Goal: Information Seeking & Learning: Find contact information

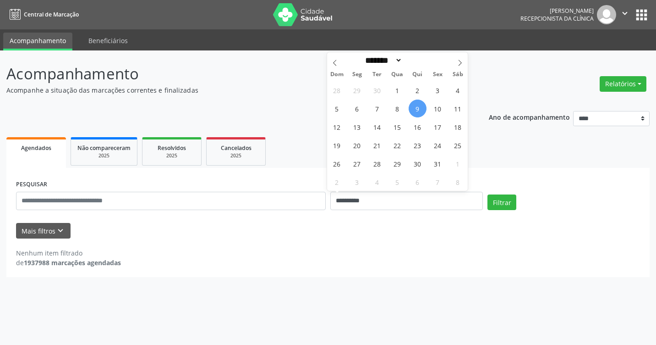
select select "*"
click at [466, 197] on input "**********" at bounding box center [406, 201] width 153 height 18
click at [441, 109] on span "10" at bounding box center [438, 108] width 18 height 18
type input "**********"
click at [440, 109] on span "10" at bounding box center [438, 108] width 18 height 18
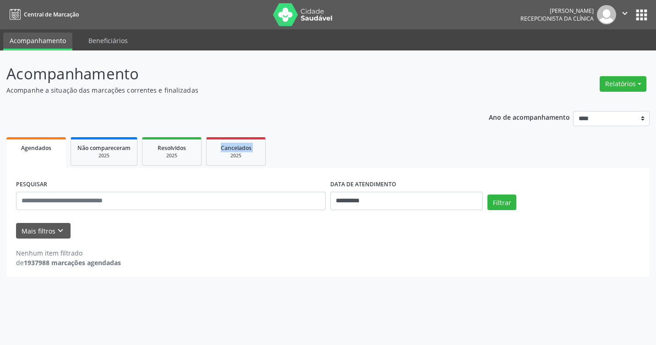
click at [440, 109] on div "**********" at bounding box center [327, 190] width 643 height 173
click at [498, 207] on button "Filtrar" at bounding box center [501, 202] width 29 height 16
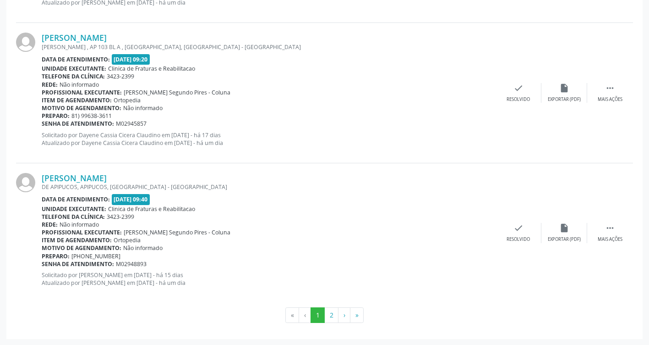
scroll to position [2071, 0]
click at [334, 315] on button "2" at bounding box center [331, 314] width 14 height 16
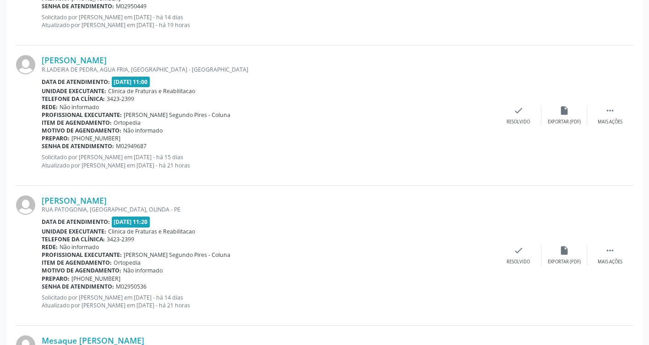
scroll to position [641, 0]
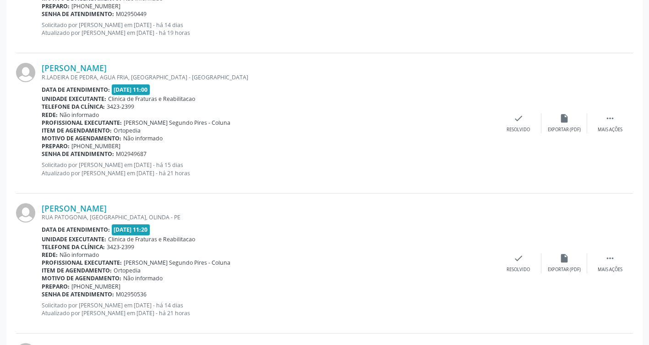
click at [449, 98] on div "Unidade executante: Clinica de Fraturas e Reabilitacao" at bounding box center [269, 99] width 454 height 8
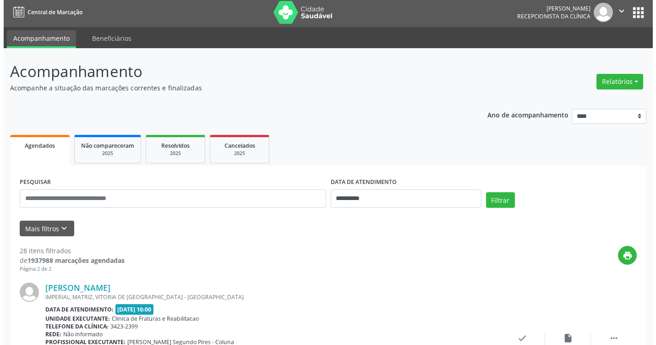
scroll to position [0, 0]
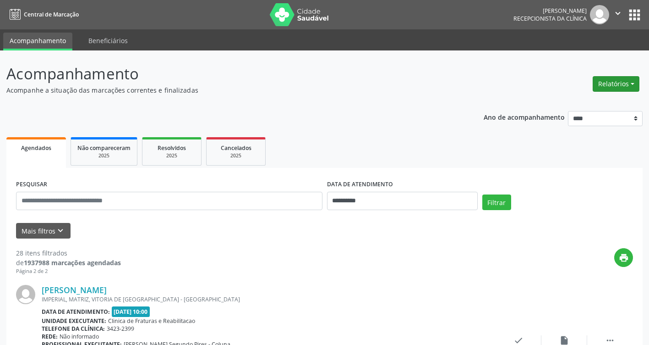
click at [627, 82] on button "Relatórios" at bounding box center [616, 84] width 47 height 16
click at [603, 101] on link "Agendamentos" at bounding box center [591, 103] width 99 height 13
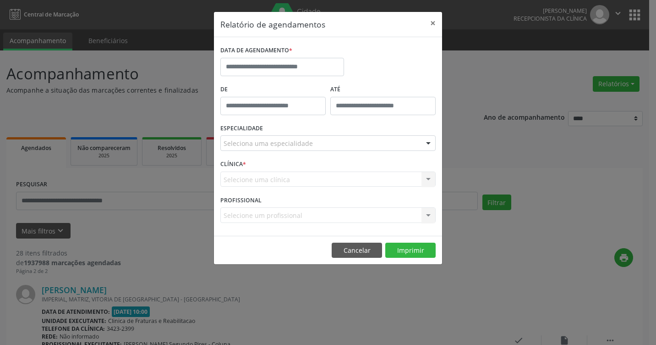
click at [307, 180] on div "Selecione uma clínica Nenhum resultado encontrado para: " " Não há nenhuma opçã…" at bounding box center [327, 179] width 215 height 16
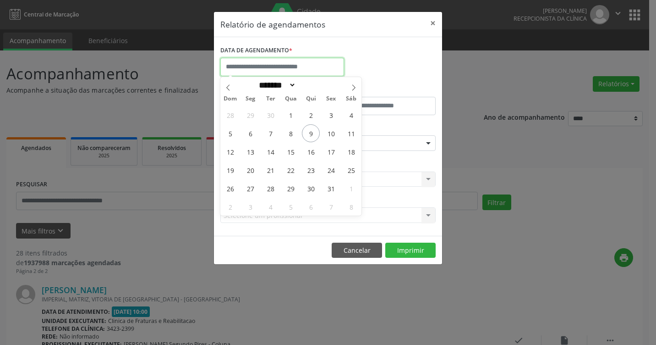
click at [269, 71] on input "text" at bounding box center [282, 67] width 124 height 18
click at [331, 134] on span "10" at bounding box center [331, 133] width 18 height 18
type input "**********"
click at [331, 134] on span "10" at bounding box center [331, 133] width 18 height 18
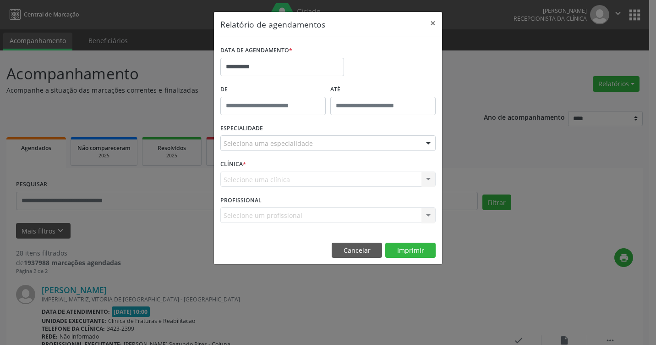
click at [315, 140] on div "Seleciona uma especialidade" at bounding box center [327, 143] width 215 height 16
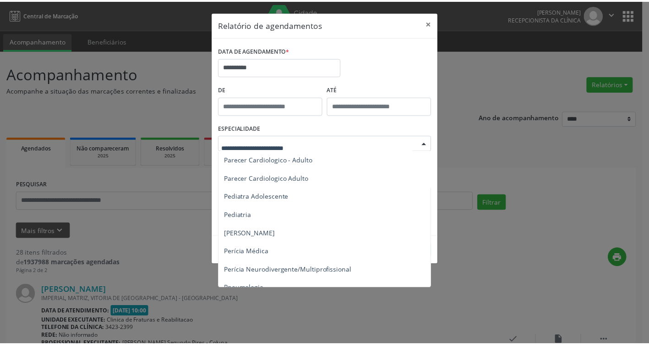
scroll to position [1329, 0]
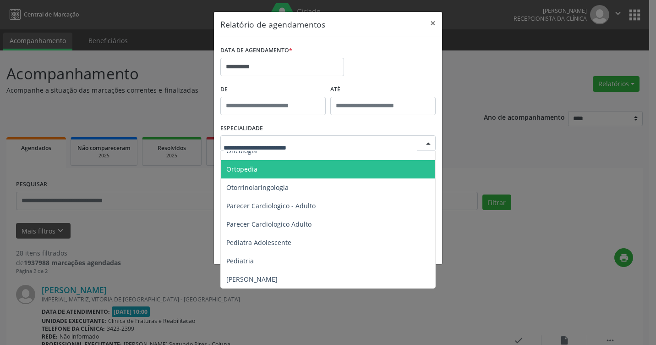
click at [317, 170] on span "Ortopedia" at bounding box center [329, 169] width 216 height 18
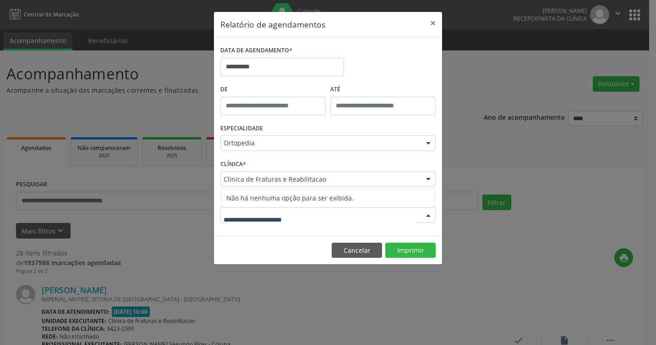
click at [349, 214] on div at bounding box center [327, 215] width 215 height 16
click at [405, 254] on button "Imprimir" at bounding box center [410, 250] width 50 height 16
click at [315, 215] on div at bounding box center [327, 215] width 215 height 16
click at [339, 218] on input "text" at bounding box center [320, 219] width 193 height 18
type input "**********"
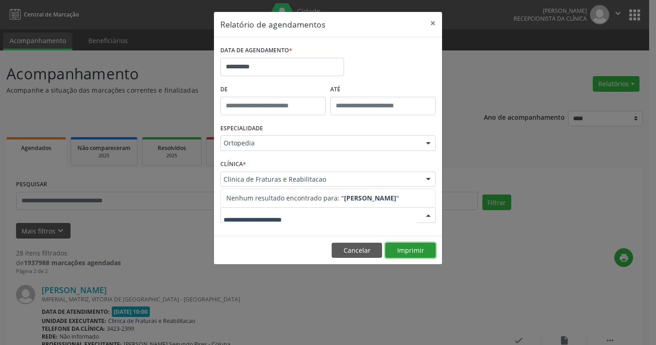
click at [414, 254] on button "Imprimir" at bounding box center [410, 250] width 50 height 16
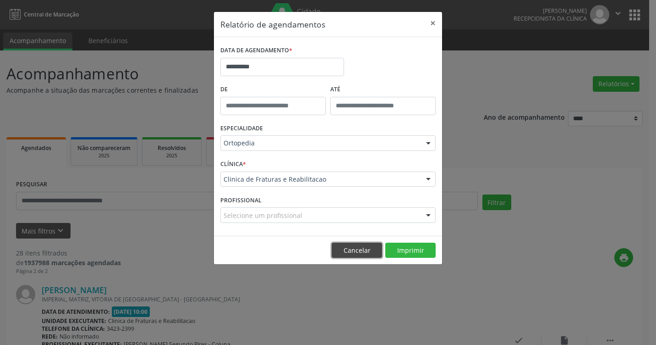
click at [361, 244] on button "Cancelar" at bounding box center [357, 250] width 50 height 16
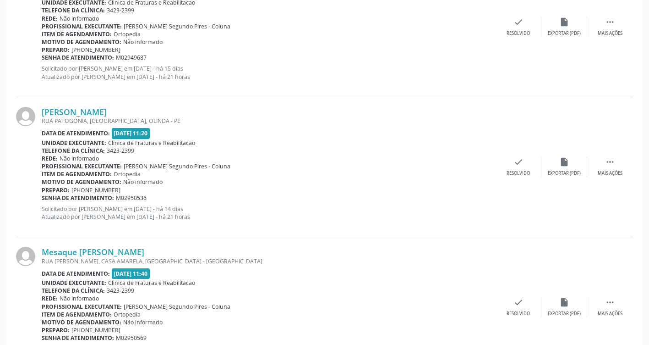
scroll to position [783, 0]
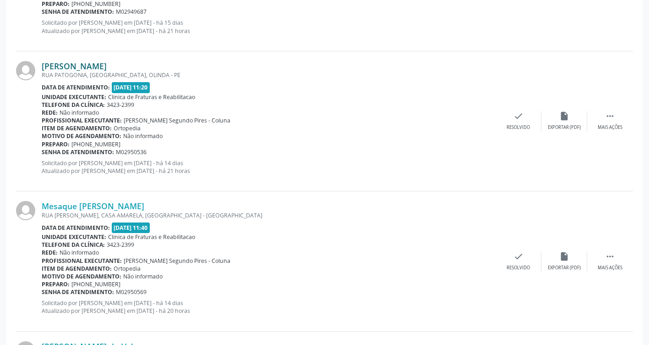
click at [106, 66] on link "[PERSON_NAME]" at bounding box center [74, 66] width 65 height 10
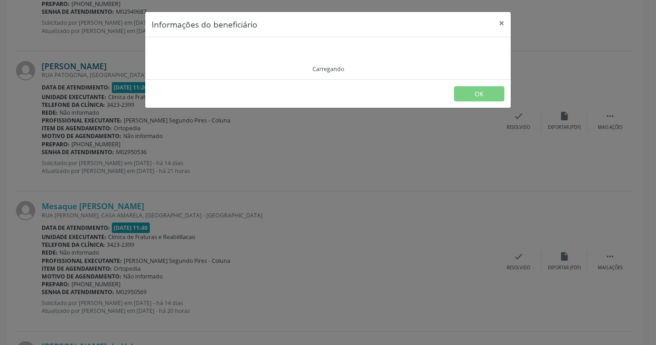
click at [106, 66] on div "Informações do beneficiário × Carregando OK" at bounding box center [328, 172] width 656 height 345
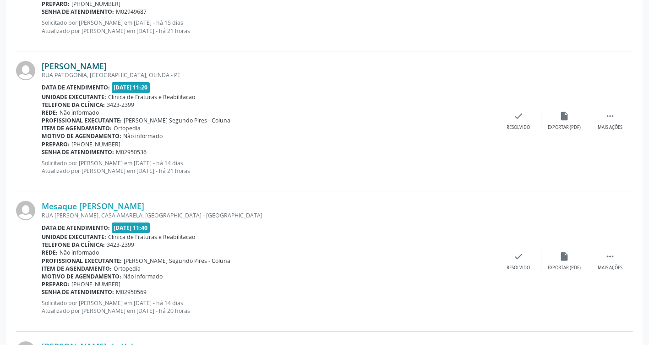
click at [106, 66] on link "[PERSON_NAME]" at bounding box center [74, 66] width 65 height 10
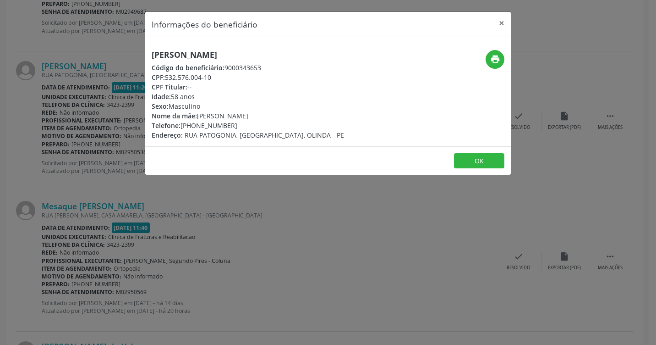
click at [150, 53] on div "[PERSON_NAME] Código do beneficiário: 9000343653 CPF: 532.576.004-10 CPF Titula…" at bounding box center [267, 95] width 244 height 90
drag, startPoint x: 153, startPoint y: 53, endPoint x: 312, endPoint y: 45, distance: 158.7
click at [312, 45] on div "[PERSON_NAME] Código do beneficiário: 9000343653 CPF: 532.576.004-10 CPF Titula…" at bounding box center [328, 91] width 366 height 109
drag, startPoint x: 312, startPoint y: 45, endPoint x: 272, endPoint y: 54, distance: 40.5
copy h5 "[PERSON_NAME]"
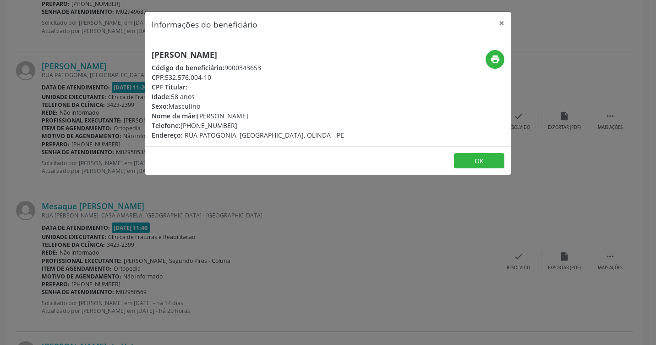
drag, startPoint x: 185, startPoint y: 125, endPoint x: 233, endPoint y: 123, distance: 48.6
click at [233, 123] on div "Telefone: [PHONE_NUMBER]" at bounding box center [248, 125] width 192 height 10
drag, startPoint x: 233, startPoint y: 123, endPoint x: 209, endPoint y: 123, distance: 24.3
copy div "81) 98716-5496"
click at [478, 162] on button "OK" at bounding box center [479, 161] width 50 height 16
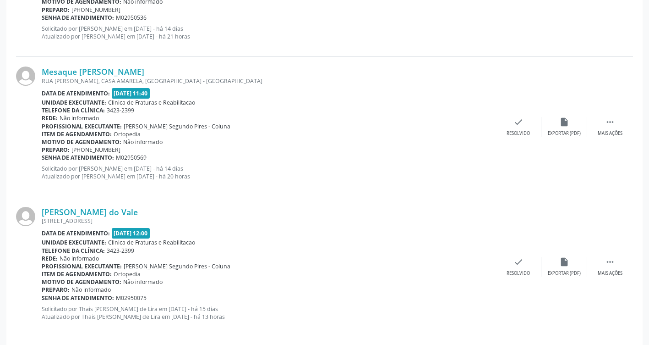
scroll to position [921, 0]
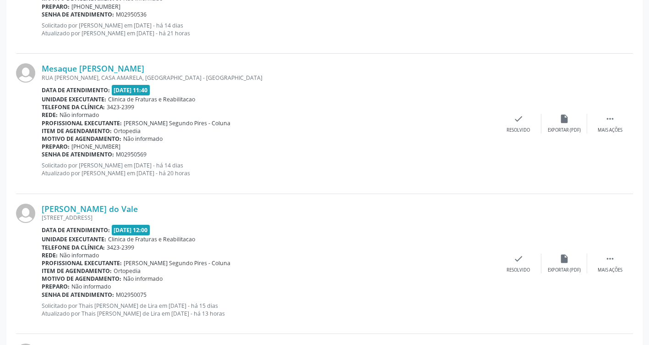
drag, startPoint x: 476, startPoint y: 170, endPoint x: 454, endPoint y: 146, distance: 33.4
click at [476, 170] on p "Solicitado por [PERSON_NAME] em [DATE] - há 14 dias Atualizado por [PERSON_NAME…" at bounding box center [269, 169] width 454 height 16
click at [297, 263] on div "Profissional executante: [PERSON_NAME] Segundo Pires - Coluna" at bounding box center [269, 263] width 454 height 8
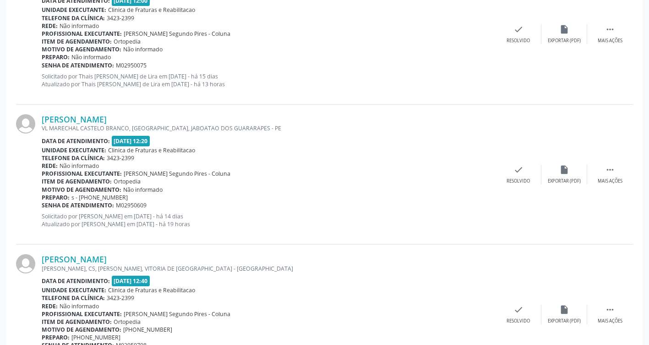
scroll to position [1196, 0]
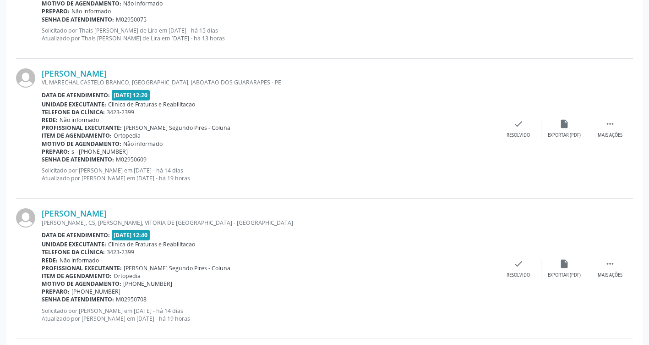
click at [384, 77] on div "[PERSON_NAME]" at bounding box center [269, 73] width 454 height 10
click at [374, 260] on div "[PERSON_NAME] [PERSON_NAME], CS, [GEOGRAPHIC_DATA], [GEOGRAPHIC_DATA] DE [GEOGR…" at bounding box center [269, 268] width 454 height 120
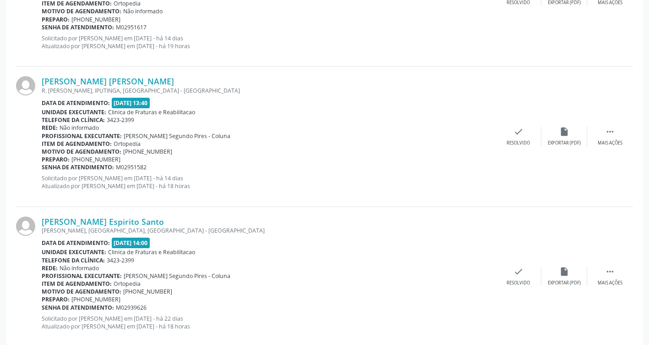
scroll to position [1608, 0]
click at [487, 192] on div "[PERSON_NAME] [PERSON_NAME] R. [PERSON_NAME], IPUTINGA, [GEOGRAPHIC_DATA] - [GE…" at bounding box center [269, 136] width 454 height 120
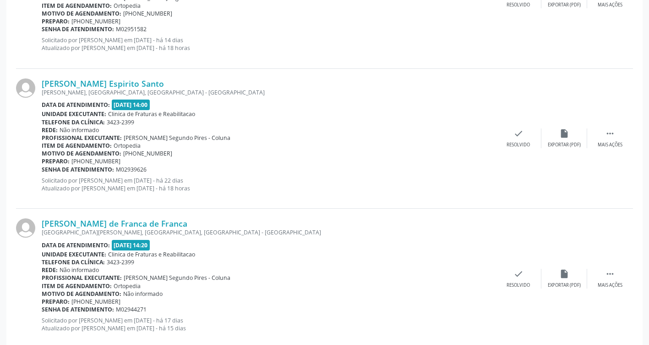
scroll to position [1791, 0]
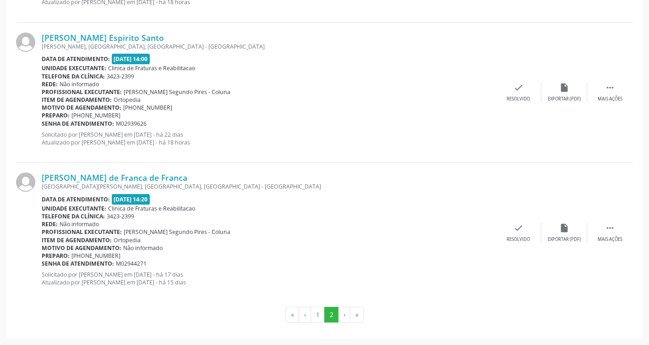
click at [476, 159] on div "[PERSON_NAME] Espirito Santo [GEOGRAPHIC_DATA][PERSON_NAME], [GEOGRAPHIC_DATA],…" at bounding box center [324, 93] width 617 height 140
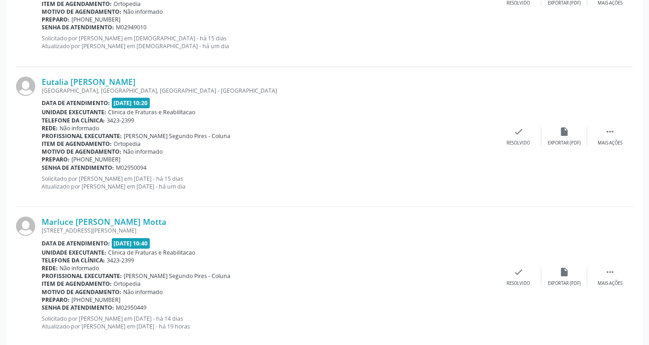
scroll to position [325, 0]
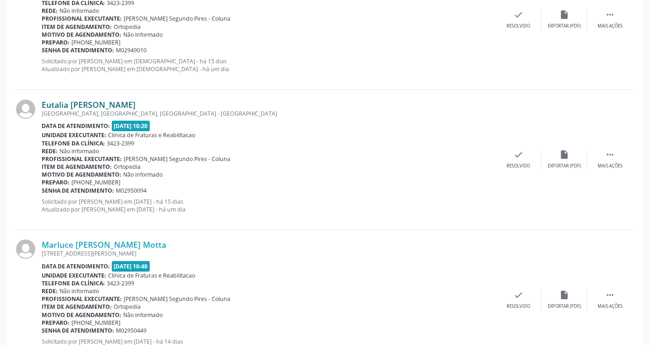
click at [126, 105] on link "Eutalia [PERSON_NAME]" at bounding box center [89, 104] width 94 height 10
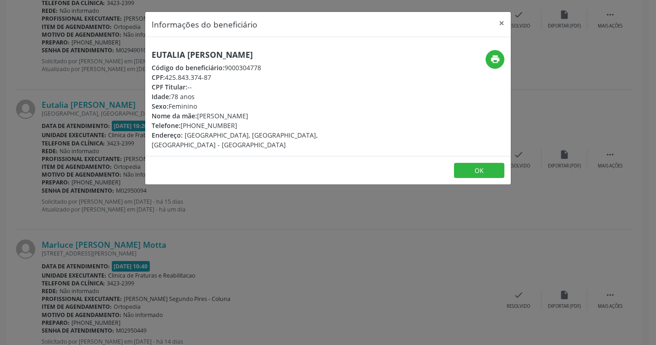
drag, startPoint x: 150, startPoint y: 55, endPoint x: 296, endPoint y: 55, distance: 146.1
click at [296, 55] on div "Eutalia [PERSON_NAME] Código do beneficiário: 9000304778 CPF: 425.843.374-87 CP…" at bounding box center [267, 99] width 244 height 99
drag, startPoint x: 296, startPoint y: 55, endPoint x: 256, endPoint y: 54, distance: 40.4
copy h5 "Eutalia [PERSON_NAME]"
drag, startPoint x: 184, startPoint y: 126, endPoint x: 231, endPoint y: 123, distance: 46.8
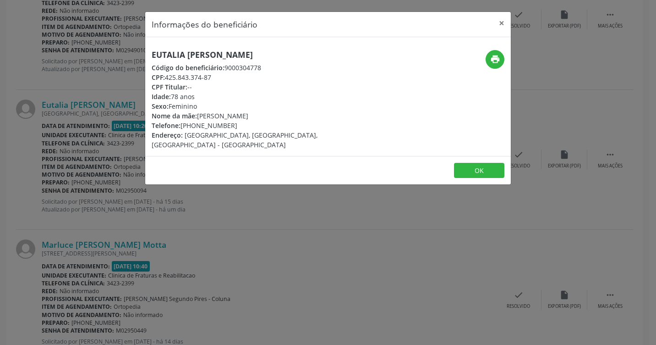
click at [231, 123] on div "Telefone: [PHONE_NUMBER]" at bounding box center [267, 125] width 231 height 10
drag, startPoint x: 231, startPoint y: 123, endPoint x: 218, endPoint y: 125, distance: 13.4
copy div "81) 99655-4434"
click at [466, 163] on button "OK" at bounding box center [479, 171] width 50 height 16
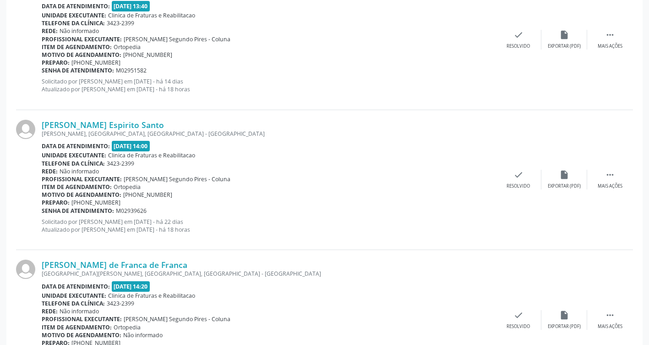
scroll to position [1791, 0]
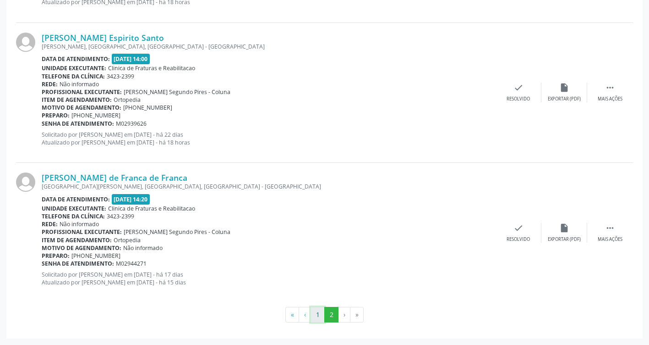
click at [321, 315] on button "1" at bounding box center [318, 314] width 14 height 16
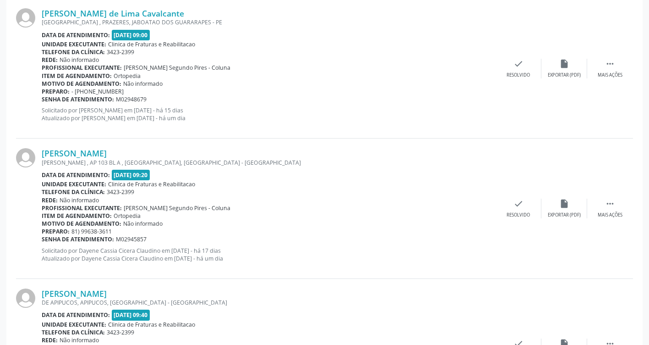
scroll to position [1934, 0]
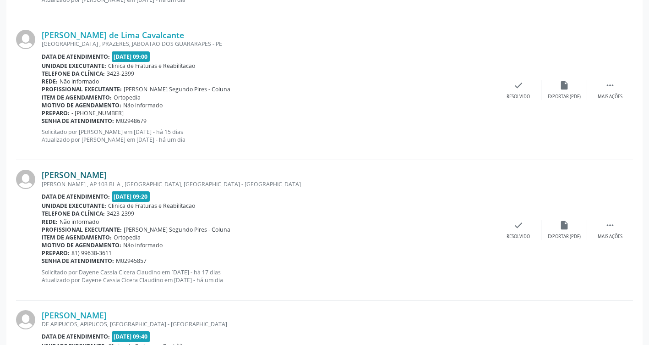
click at [104, 171] on link "[PERSON_NAME]" at bounding box center [74, 175] width 65 height 10
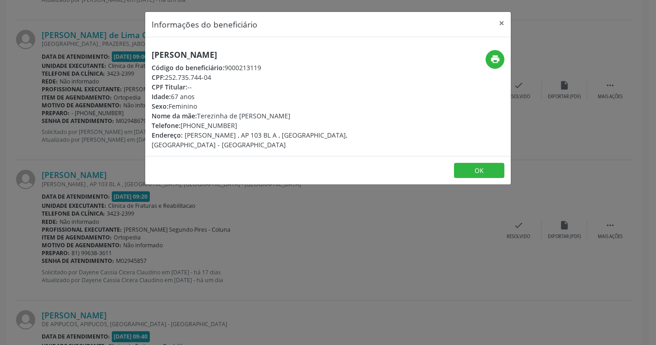
drag, startPoint x: 152, startPoint y: 54, endPoint x: 299, endPoint y: 49, distance: 146.7
click at [299, 49] on div "[PERSON_NAME] Código do beneficiário: 9000213119 CPF: 252.735.744-04 CPF Titula…" at bounding box center [328, 96] width 366 height 119
drag, startPoint x: 299, startPoint y: 49, endPoint x: 250, endPoint y: 53, distance: 49.2
copy h5 "[PERSON_NAME]"
drag, startPoint x: 235, startPoint y: 123, endPoint x: 180, endPoint y: 126, distance: 54.6
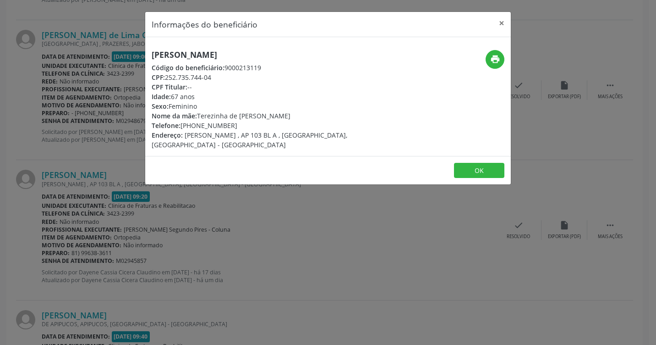
click at [180, 126] on div "Telefone: [PHONE_NUMBER]" at bounding box center [267, 125] width 231 height 10
drag, startPoint x: 180, startPoint y: 126, endPoint x: 199, endPoint y: 123, distance: 19.4
copy div "[PHONE_NUMBER]"
click at [348, 194] on div "Informações do beneficiário × [PERSON_NAME] Código do beneficiário: 9000213119 …" at bounding box center [328, 172] width 656 height 345
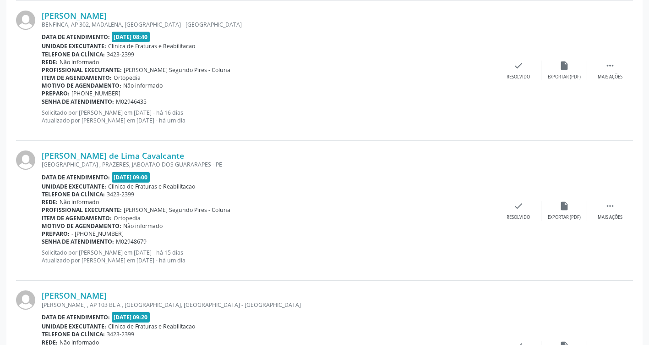
scroll to position [1796, 0]
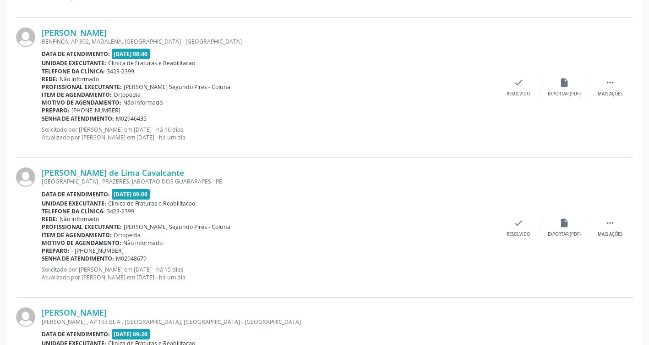
click at [419, 249] on div "Preparo: - [PHONE_NUMBER]" at bounding box center [269, 250] width 454 height 8
click at [44, 172] on link "[PERSON_NAME] de Lima Cavalcante" at bounding box center [113, 172] width 142 height 10
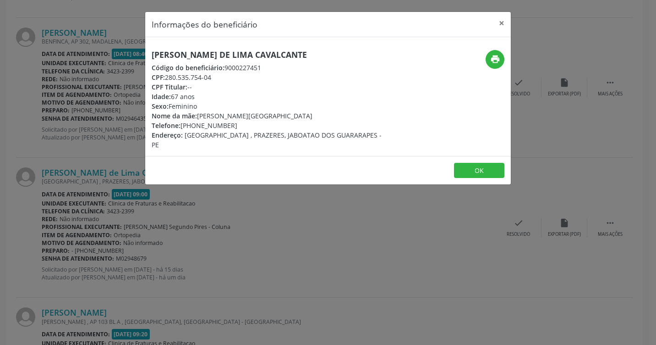
drag, startPoint x: 153, startPoint y: 56, endPoint x: 338, endPoint y: 52, distance: 184.7
click at [338, 52] on h5 "[PERSON_NAME] de Lima Cavalcante" at bounding box center [267, 55] width 231 height 10
drag, startPoint x: 338, startPoint y: 52, endPoint x: 275, endPoint y: 53, distance: 63.2
copy h5 "[PERSON_NAME] de Lima Cavalcante"
drag, startPoint x: 181, startPoint y: 126, endPoint x: 232, endPoint y: 129, distance: 50.9
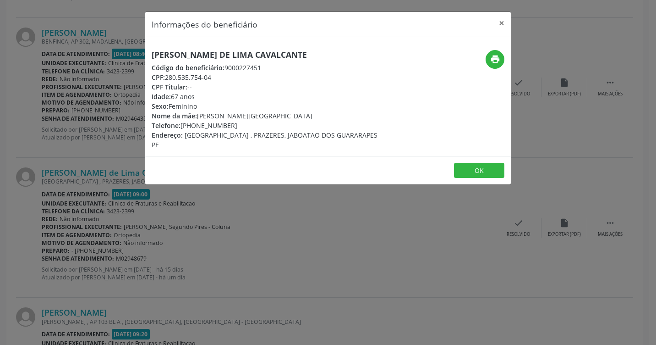
click at [232, 129] on div "Telefone: [PHONE_NUMBER]" at bounding box center [267, 125] width 231 height 10
drag, startPoint x: 232, startPoint y: 129, endPoint x: 214, endPoint y: 123, distance: 18.7
copy div "[PHONE_NUMBER]"
click at [473, 164] on button "OK" at bounding box center [479, 171] width 50 height 16
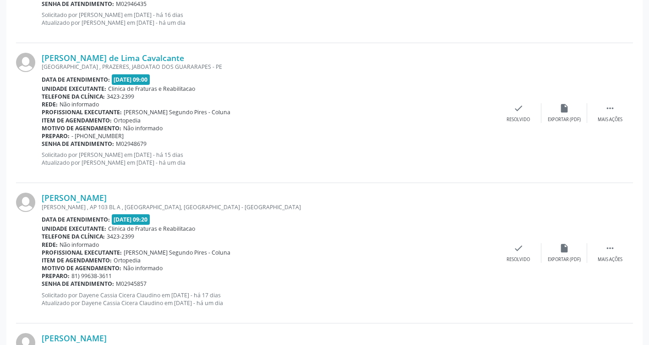
scroll to position [2071, 0]
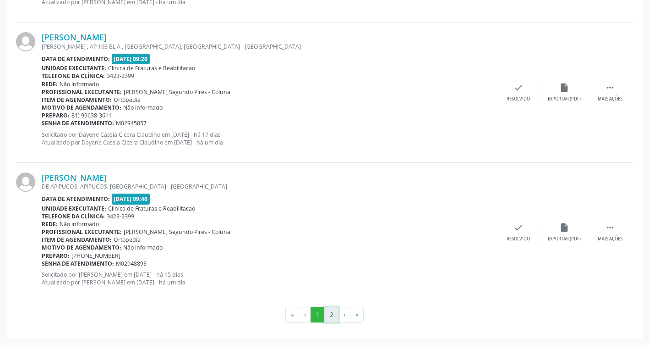
click at [328, 309] on button "2" at bounding box center [331, 314] width 14 height 16
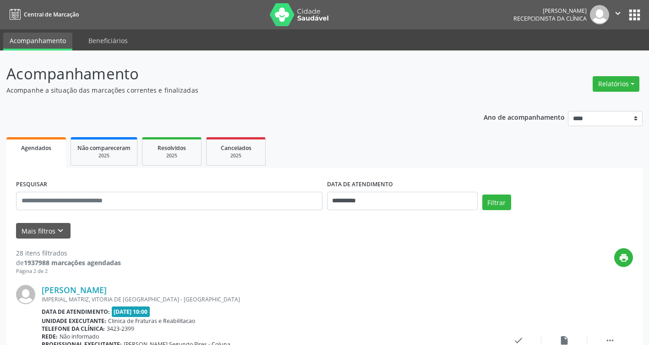
scroll to position [275, 0]
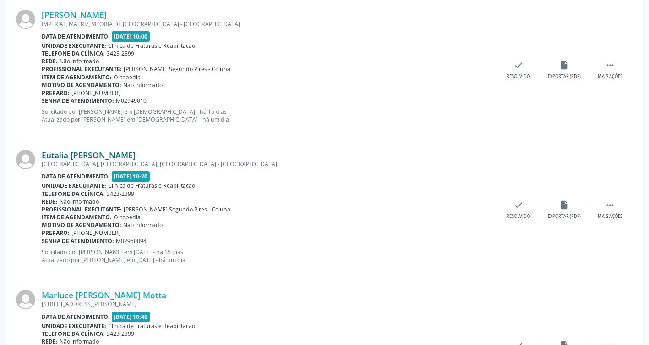
click at [114, 157] on link "Eutalia [PERSON_NAME]" at bounding box center [89, 155] width 94 height 10
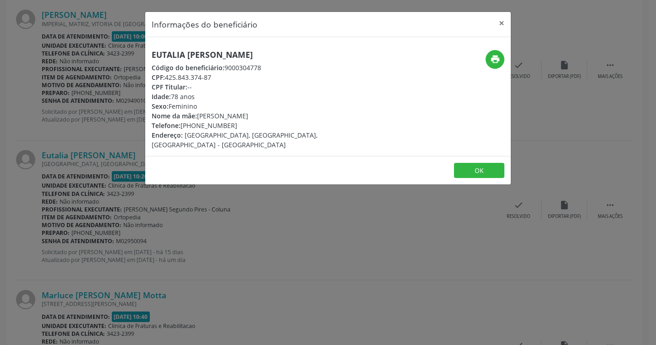
drag, startPoint x: 279, startPoint y: 52, endPoint x: 150, endPoint y: 43, distance: 129.5
click at [150, 43] on div "Eutalia [PERSON_NAME] Código do beneficiário: 9000304778 CPF: 425.843.374-87 CP…" at bounding box center [328, 96] width 366 height 119
drag, startPoint x: 150, startPoint y: 43, endPoint x: 257, endPoint y: 51, distance: 107.9
copy h5 "Eutalia [PERSON_NAME]"
click at [479, 163] on button "OK" at bounding box center [479, 171] width 50 height 16
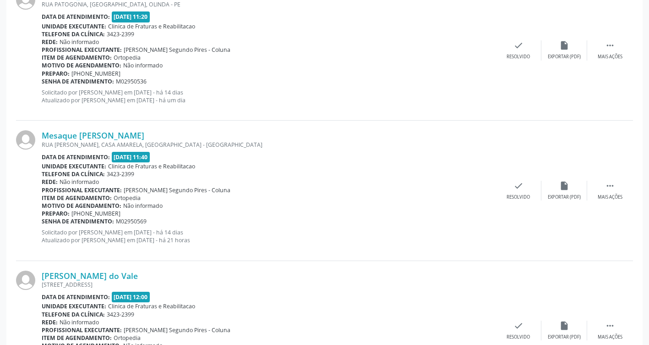
scroll to position [916, 0]
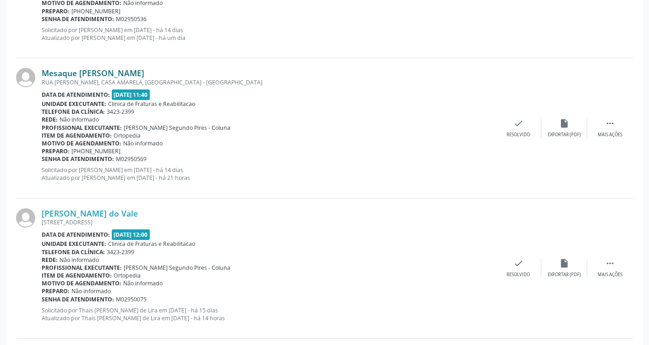
click at [144, 73] on link "Mesaque [PERSON_NAME]" at bounding box center [93, 73] width 103 height 10
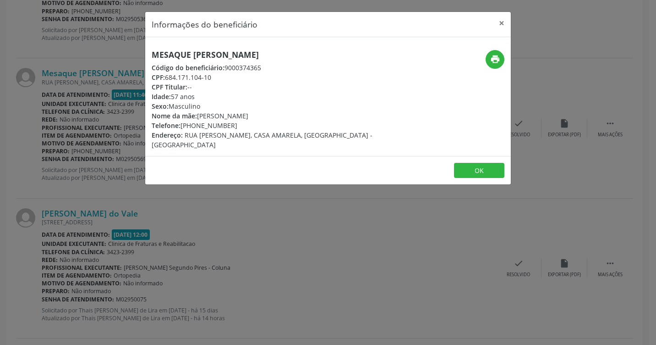
drag, startPoint x: 151, startPoint y: 53, endPoint x: 322, endPoint y: 56, distance: 170.5
click at [322, 56] on div "Mesaque [PERSON_NAME] Código do beneficiário: 9000374365 CPF: 684.171.104-10 CP…" at bounding box center [267, 99] width 244 height 99
drag, startPoint x: 322, startPoint y: 56, endPoint x: 277, endPoint y: 52, distance: 44.7
copy h5 "Mesaque [PERSON_NAME]"
drag, startPoint x: 241, startPoint y: 124, endPoint x: 181, endPoint y: 121, distance: 60.5
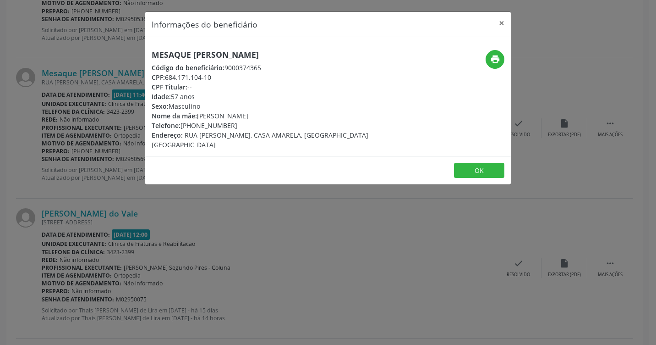
click at [181, 121] on div "Telefone: [PHONE_NUMBER]" at bounding box center [267, 125] width 231 height 10
drag, startPoint x: 181, startPoint y: 121, endPoint x: 200, endPoint y: 125, distance: 19.1
click at [471, 164] on button "OK" at bounding box center [479, 171] width 50 height 16
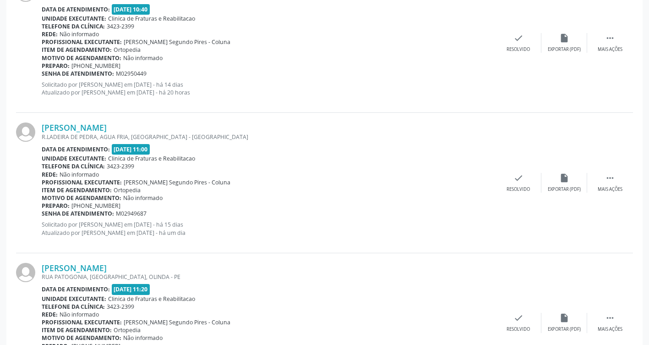
scroll to position [550, 0]
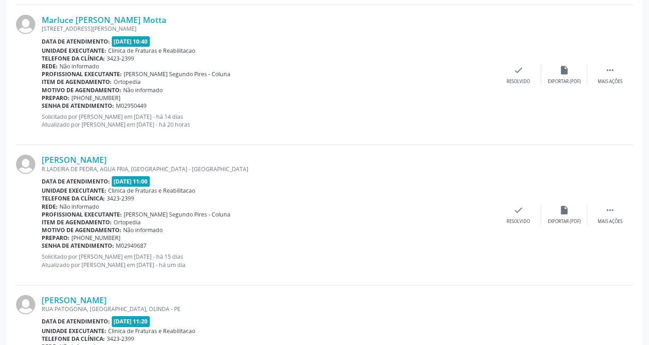
click at [45, 154] on div "[PERSON_NAME] R.LADEIRA DE PEDRA, [GEOGRAPHIC_DATA], [GEOGRAPHIC_DATA] - [GEOGR…" at bounding box center [324, 215] width 617 height 140
drag, startPoint x: 39, startPoint y: 159, endPoint x: 170, endPoint y: 161, distance: 131.5
click at [170, 161] on div "[PERSON_NAME] R.LADEIRA DE PEDRA, [GEOGRAPHIC_DATA], [GEOGRAPHIC_DATA] - [GEOGR…" at bounding box center [324, 215] width 617 height 140
drag, startPoint x: 170, startPoint y: 161, endPoint x: 136, endPoint y: 159, distance: 34.9
click at [107, 158] on link "[PERSON_NAME]" at bounding box center [74, 159] width 65 height 10
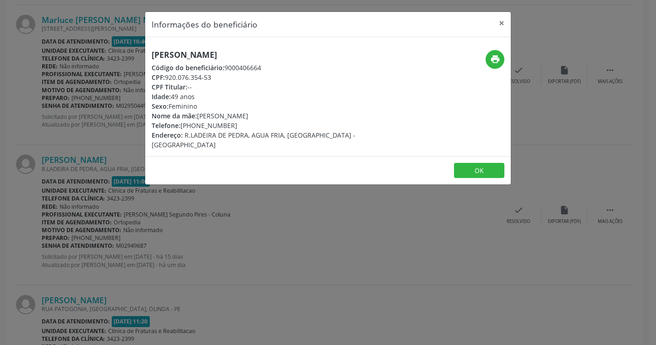
drag, startPoint x: 151, startPoint y: 53, endPoint x: 305, endPoint y: 59, distance: 154.5
click at [305, 59] on div "[PERSON_NAME] Código do beneficiário: 9000406664 CPF: 920.076.354-53 CPF Titula…" at bounding box center [267, 99] width 244 height 99
drag, startPoint x: 305, startPoint y: 59, endPoint x: 271, endPoint y: 55, distance: 34.6
drag, startPoint x: 186, startPoint y: 125, endPoint x: 246, endPoint y: 126, distance: 60.5
click at [246, 126] on div "Telefone: [PHONE_NUMBER]" at bounding box center [267, 125] width 231 height 10
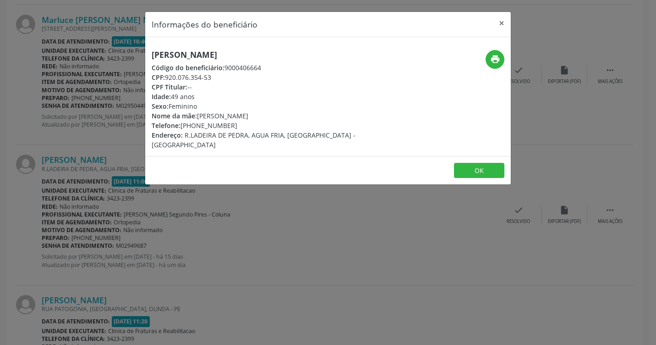
drag, startPoint x: 246, startPoint y: 126, endPoint x: 220, endPoint y: 124, distance: 26.2
click at [462, 163] on button "OK" at bounding box center [479, 171] width 50 height 16
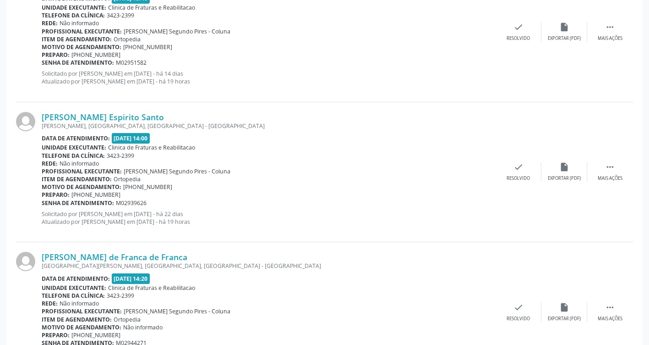
scroll to position [1791, 0]
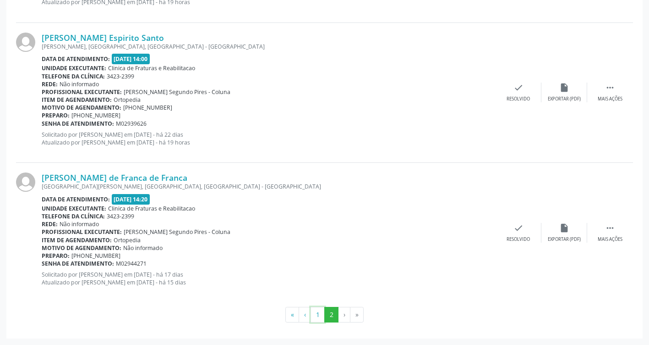
click at [315, 320] on button "1" at bounding box center [318, 314] width 14 height 16
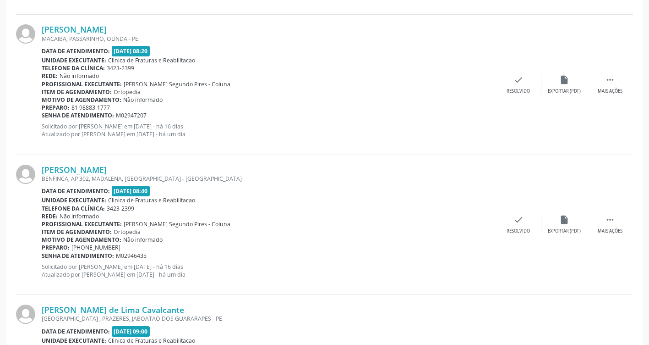
scroll to position [1649, 0]
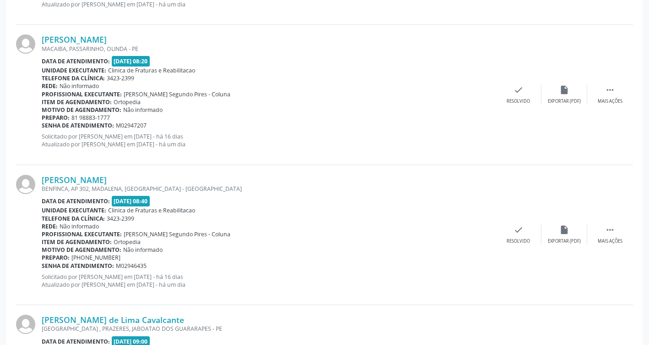
click at [427, 217] on div "Telefone da clínica: 3423-2399" at bounding box center [269, 218] width 454 height 8
click at [107, 177] on link "[PERSON_NAME]" at bounding box center [74, 180] width 65 height 10
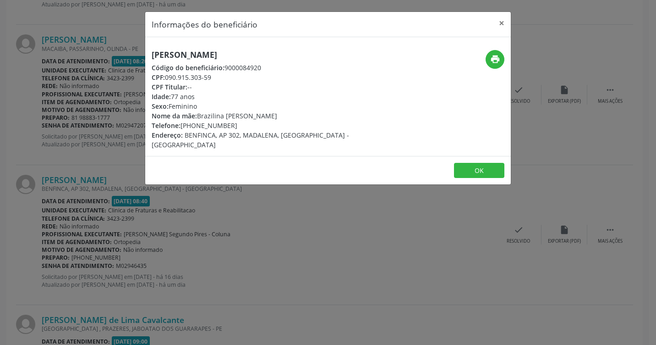
drag, startPoint x: 151, startPoint y: 55, endPoint x: 286, endPoint y: 47, distance: 134.9
click at [286, 47] on div "[PERSON_NAME] Código do beneficiário: 9000084920 CPF: 090.915.303-59 CPF Titula…" at bounding box center [328, 96] width 366 height 119
drag, startPoint x: 286, startPoint y: 47, endPoint x: 235, endPoint y: 54, distance: 51.3
drag, startPoint x: 184, startPoint y: 125, endPoint x: 240, endPoint y: 120, distance: 56.5
click at [240, 120] on div "Telefone: [PHONE_NUMBER]" at bounding box center [267, 125] width 231 height 10
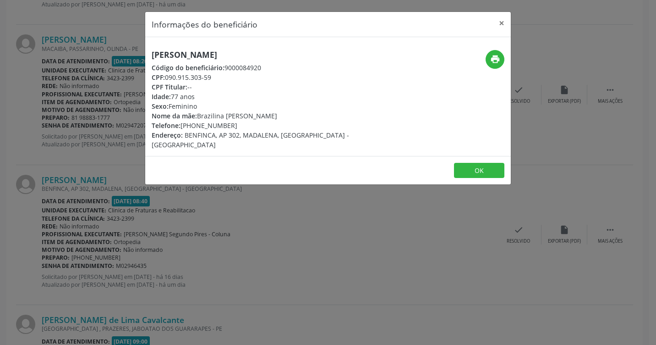
drag, startPoint x: 240, startPoint y: 120, endPoint x: 221, endPoint y: 123, distance: 19.0
click at [465, 163] on button "OK" at bounding box center [479, 171] width 50 height 16
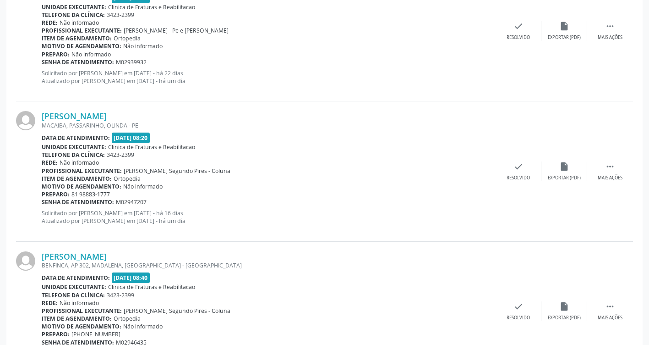
scroll to position [1558, 0]
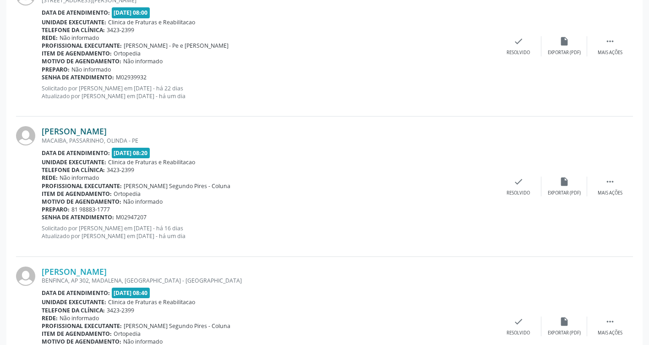
click at [49, 131] on link "[PERSON_NAME]" at bounding box center [74, 131] width 65 height 10
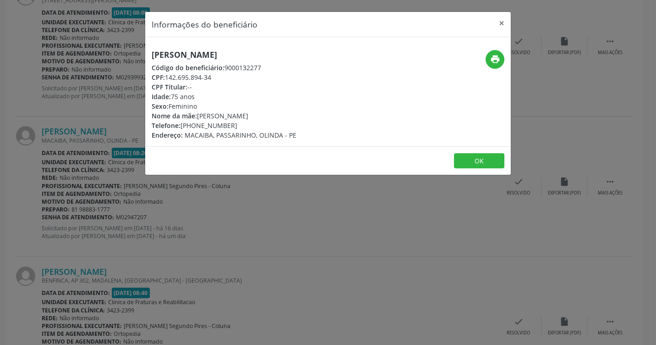
drag, startPoint x: 151, startPoint y: 53, endPoint x: 248, endPoint y: 51, distance: 97.1
click at [248, 51] on div "[PERSON_NAME] Código do beneficiário: 9000132277 CPF: 142.695.894-34 CPF Titula…" at bounding box center [267, 95] width 244 height 90
drag, startPoint x: 248, startPoint y: 51, endPoint x: 215, endPoint y: 54, distance: 33.1
drag, startPoint x: 184, startPoint y: 123, endPoint x: 235, endPoint y: 122, distance: 50.9
click at [235, 122] on div "Telefone: [PHONE_NUMBER]" at bounding box center [224, 125] width 145 height 10
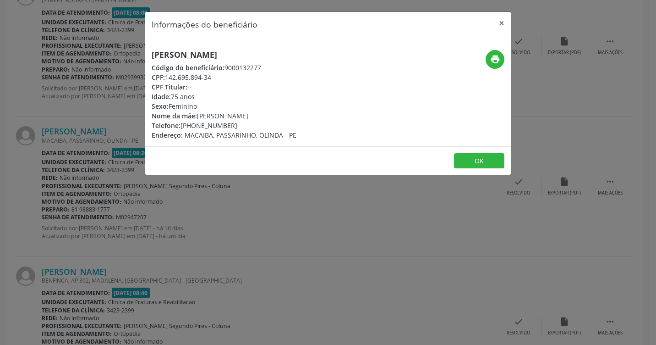
drag, startPoint x: 235, startPoint y: 122, endPoint x: 211, endPoint y: 121, distance: 23.4
click at [487, 156] on button "OK" at bounding box center [479, 161] width 50 height 16
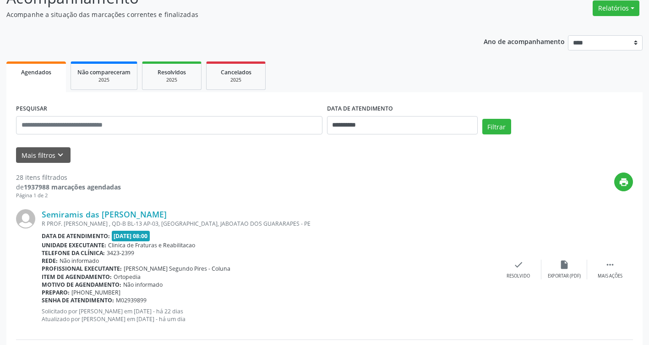
scroll to position [137, 0]
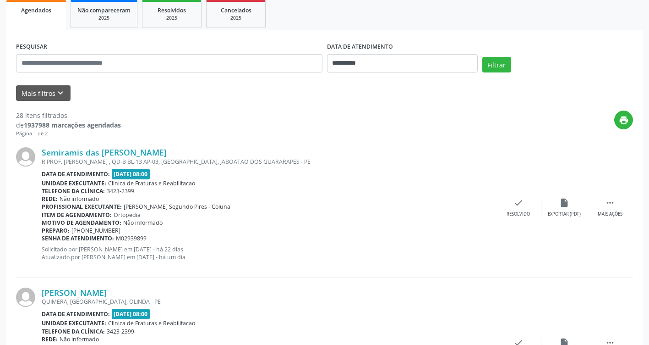
drag, startPoint x: 570, startPoint y: 279, endPoint x: 564, endPoint y: 280, distance: 6.1
click at [570, 279] on div "[PERSON_NAME] QUIMERA, [GEOGRAPHIC_DATA], OLINDA - PE Data de atendimento: [DAT…" at bounding box center [324, 348] width 617 height 140
click at [489, 232] on div "Preparo: [PHONE_NUMBER]" at bounding box center [269, 230] width 454 height 8
click at [488, 130] on div "print" at bounding box center [377, 123] width 512 height 27
click at [127, 229] on div "Preparo: [PHONE_NUMBER]" at bounding box center [269, 230] width 454 height 8
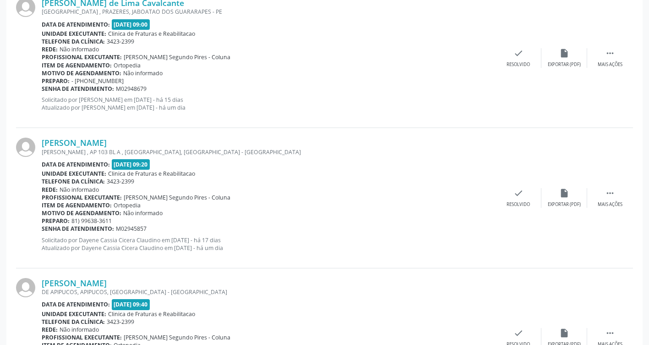
scroll to position [2071, 0]
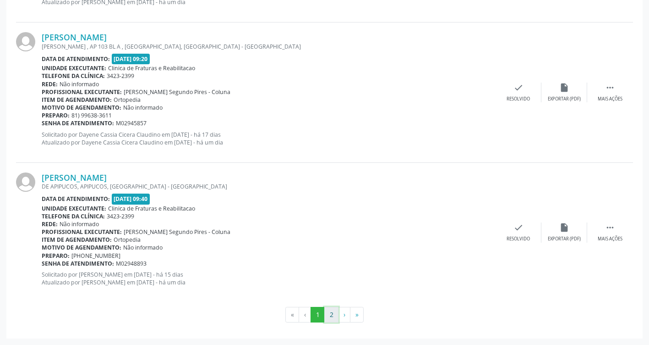
click at [334, 316] on button "2" at bounding box center [331, 314] width 14 height 16
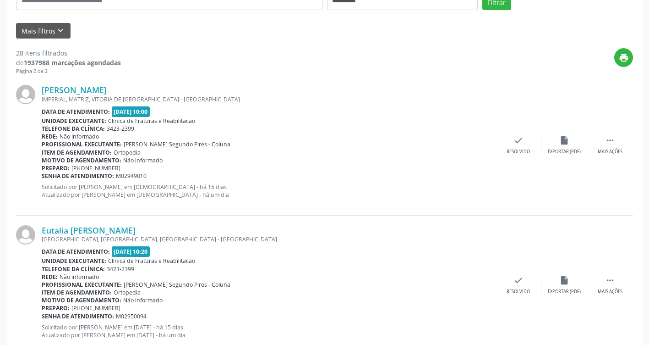
scroll to position [229, 0]
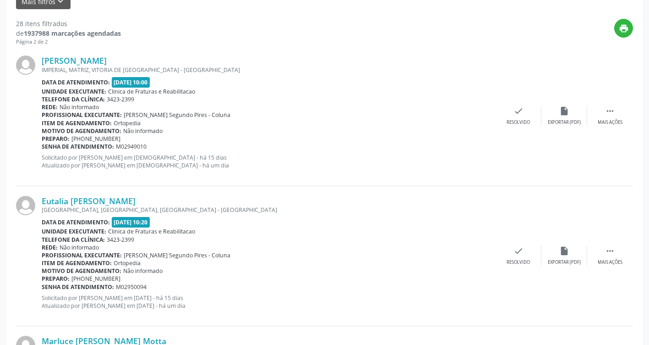
click at [460, 203] on div "Eutalia [PERSON_NAME] [GEOGRAPHIC_DATA], [GEOGRAPHIC_DATA], [GEOGRAPHIC_DATA] D…" at bounding box center [269, 256] width 454 height 120
drag, startPoint x: 460, startPoint y: 203, endPoint x: 382, endPoint y: 220, distance: 80.3
click at [383, 221] on div "Data de atendimento: [DATE] 10:20" at bounding box center [269, 222] width 454 height 11
click at [107, 56] on link "[PERSON_NAME]" at bounding box center [74, 60] width 65 height 10
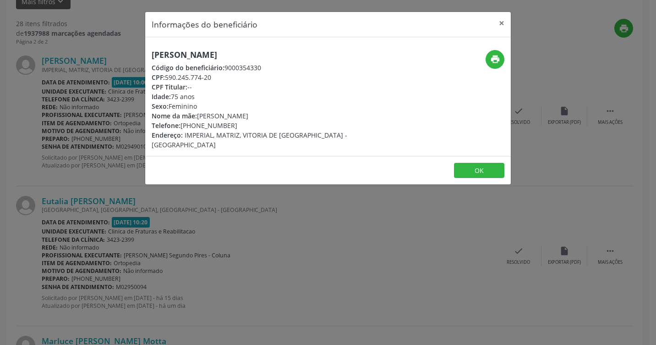
drag, startPoint x: 181, startPoint y: 128, endPoint x: 248, endPoint y: 128, distance: 67.8
click at [248, 128] on div "Telefone: [PHONE_NUMBER]" at bounding box center [267, 125] width 231 height 10
drag, startPoint x: 248, startPoint y: 128, endPoint x: 297, endPoint y: 213, distance: 98.3
click at [297, 213] on div "Informações do beneficiário × [PERSON_NAME] Código do beneficiário: 9000354330 …" at bounding box center [328, 172] width 656 height 345
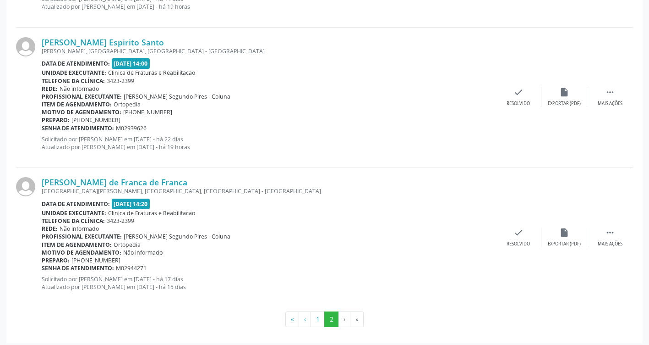
scroll to position [1791, 0]
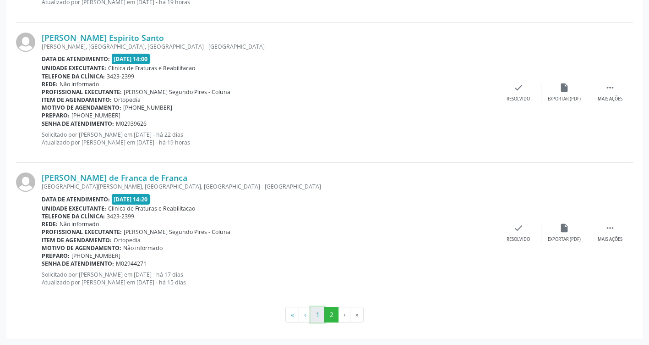
click at [316, 312] on button "1" at bounding box center [318, 314] width 14 height 16
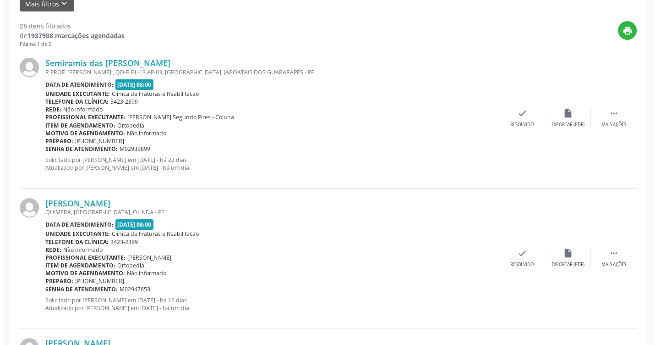
scroll to position [229, 0]
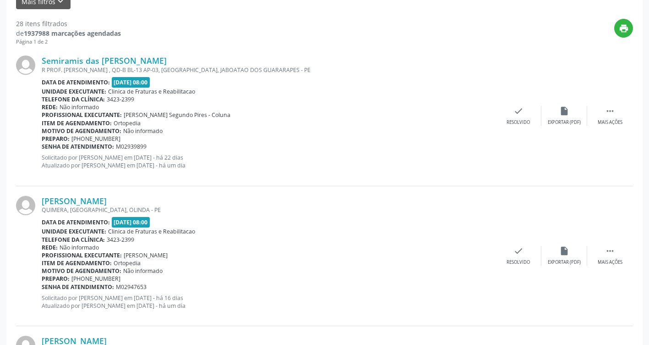
click at [111, 54] on div "Semiramis das [PERSON_NAME] R PROF. [PERSON_NAME] , QD-B BL-13 AP-03, [GEOGRAPH…" at bounding box center [324, 116] width 617 height 140
click at [138, 61] on link "Semiramis das [PERSON_NAME]" at bounding box center [104, 60] width 125 height 10
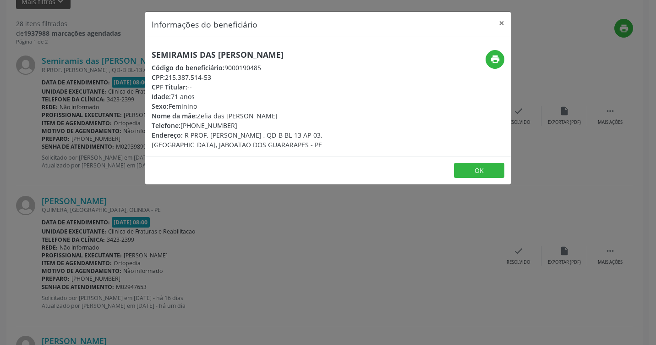
click at [330, 260] on div "Informações do beneficiário × Semiramis das [PERSON_NAME] Código do beneficiári…" at bounding box center [328, 172] width 656 height 345
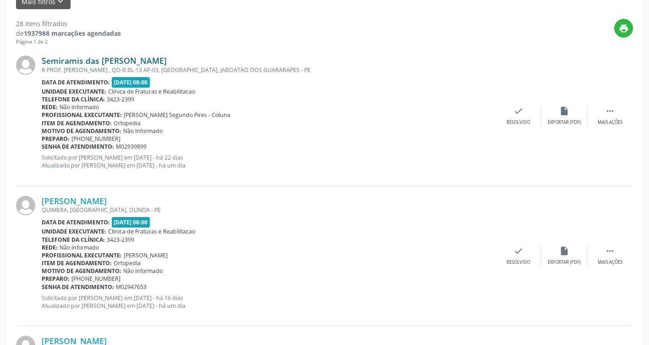
click at [113, 56] on link "Semiramis das [PERSON_NAME]" at bounding box center [104, 60] width 125 height 10
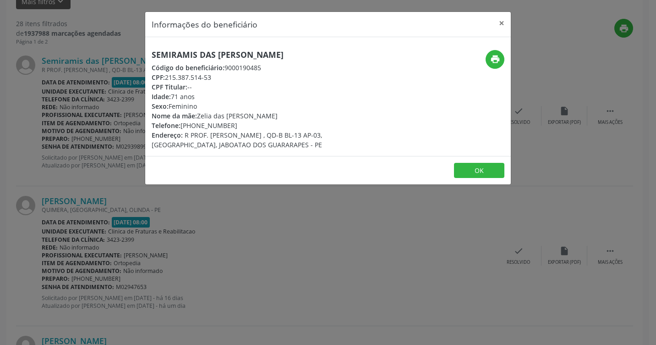
drag, startPoint x: 184, startPoint y: 125, endPoint x: 232, endPoint y: 125, distance: 48.6
click at [232, 125] on div "Telefone: [PHONE_NUMBER]" at bounding box center [267, 125] width 231 height 10
drag, startPoint x: 232, startPoint y: 125, endPoint x: 218, endPoint y: 126, distance: 14.2
